Goal: Task Accomplishment & Management: Use online tool/utility

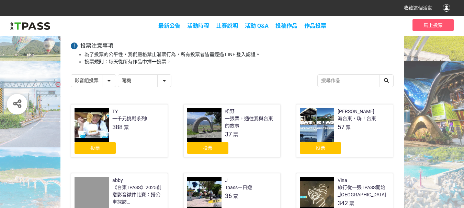
scroll to position [69, 0]
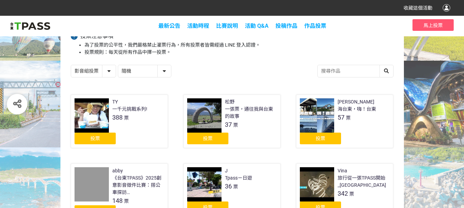
click at [326, 139] on div "投票" at bounding box center [320, 139] width 41 height 12
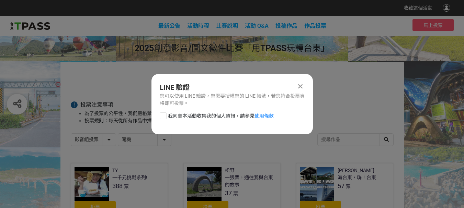
scroll to position [0, 0]
click at [165, 116] on div at bounding box center [163, 116] width 7 height 7
checkbox input "true"
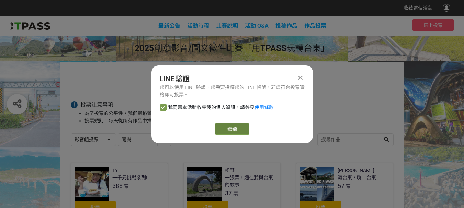
click at [228, 129] on button "繼續" at bounding box center [232, 129] width 34 height 12
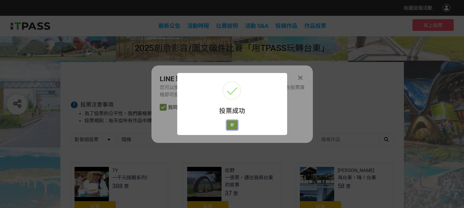
click at [230, 124] on button "好" at bounding box center [232, 125] width 11 height 10
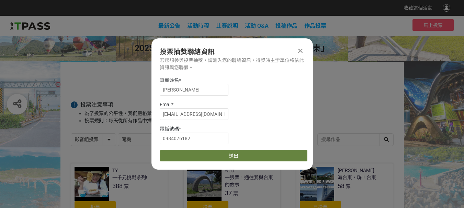
click at [254, 155] on button "送出" at bounding box center [234, 156] width 148 height 12
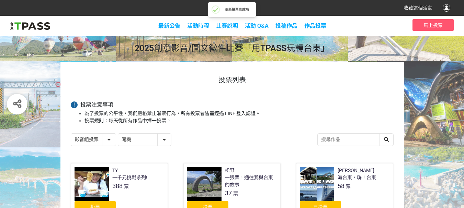
scroll to position [69, 0]
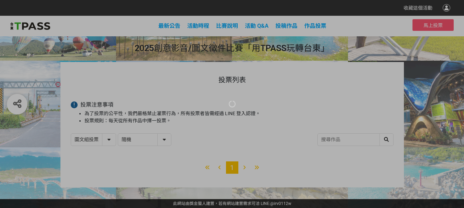
select select "13139"
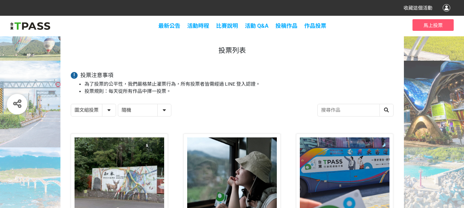
scroll to position [103, 0]
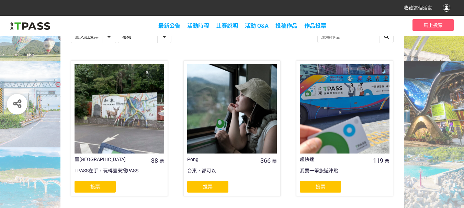
click at [215, 190] on div "投票" at bounding box center [207, 187] width 41 height 12
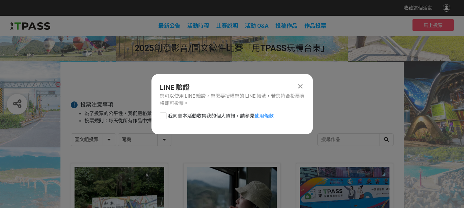
scroll to position [0, 0]
click at [164, 116] on div at bounding box center [163, 116] width 7 height 7
checkbox input "true"
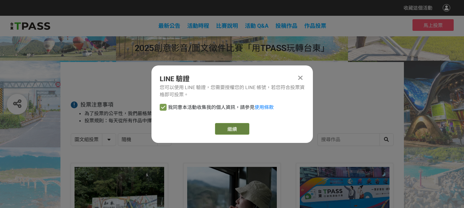
click at [232, 128] on button "繼續" at bounding box center [232, 129] width 34 height 12
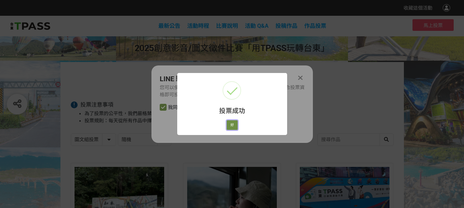
click at [232, 126] on button "好" at bounding box center [232, 125] width 11 height 10
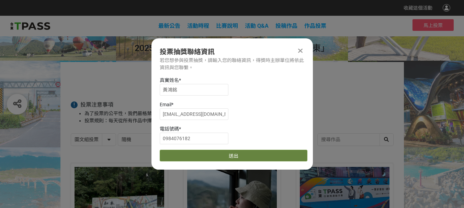
click at [249, 157] on button "送出" at bounding box center [234, 156] width 148 height 12
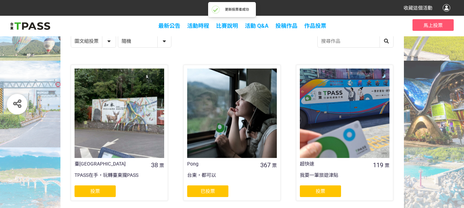
scroll to position [103, 0]
